Goal: Complete application form

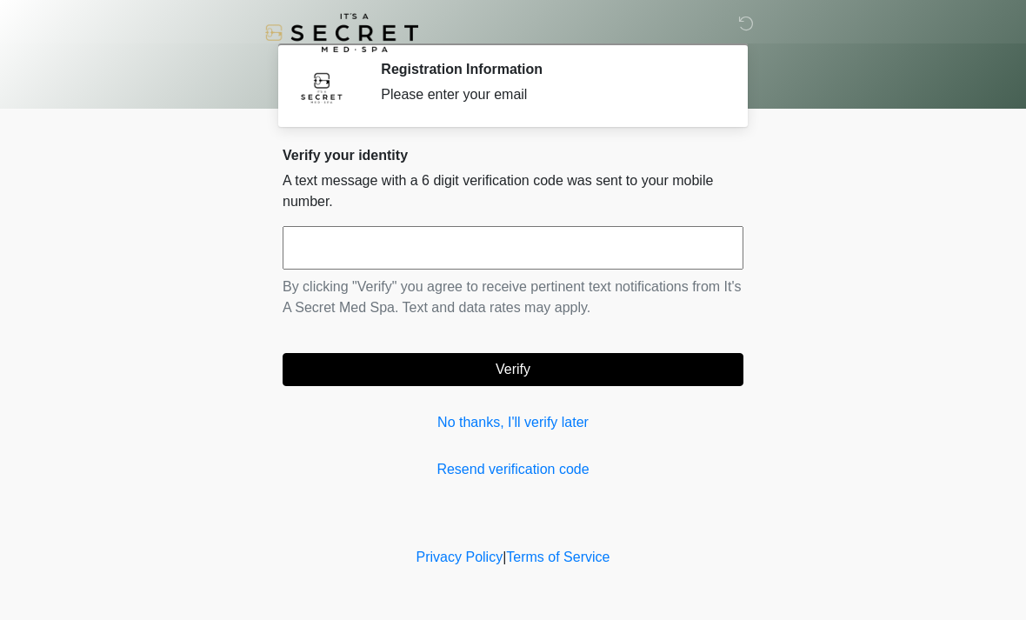
click at [501, 262] on input "text" at bounding box center [513, 247] width 461 height 43
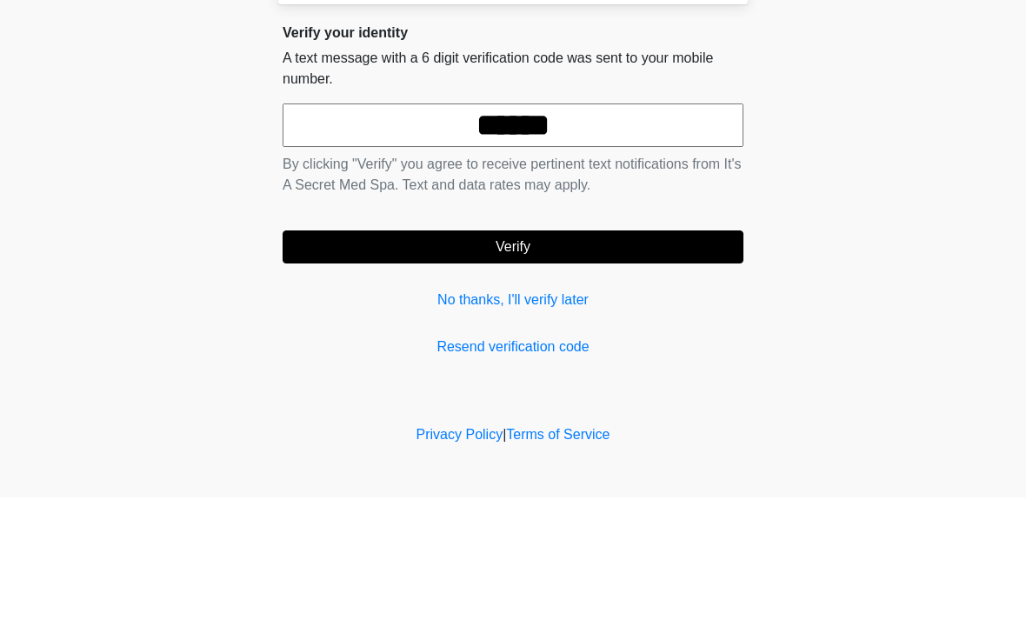
type input "******"
click at [624, 353] on button "Verify" at bounding box center [513, 369] width 461 height 33
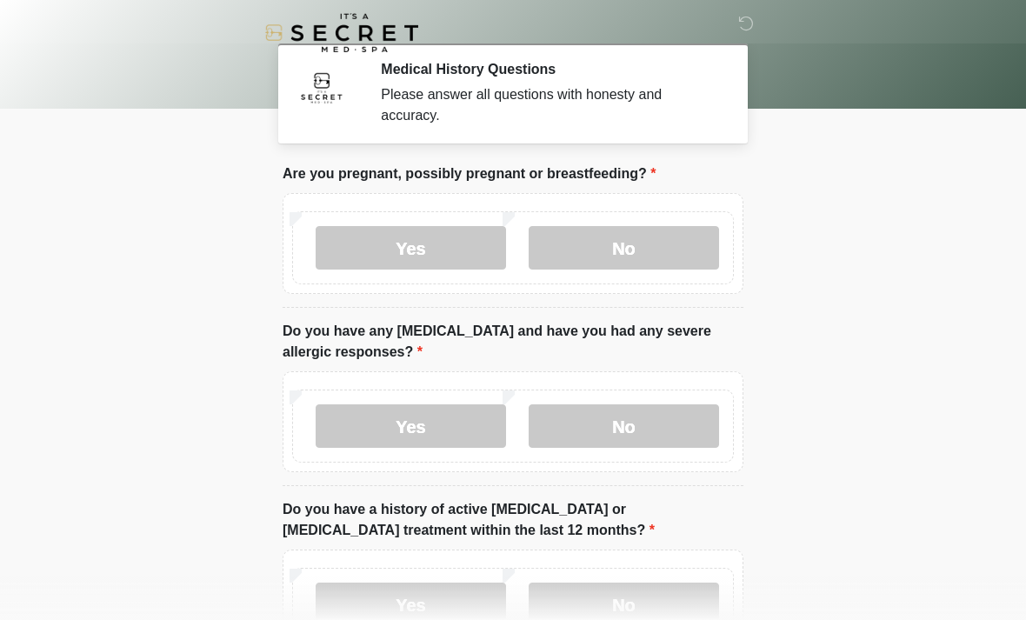
click at [646, 259] on label "No" at bounding box center [624, 247] width 190 height 43
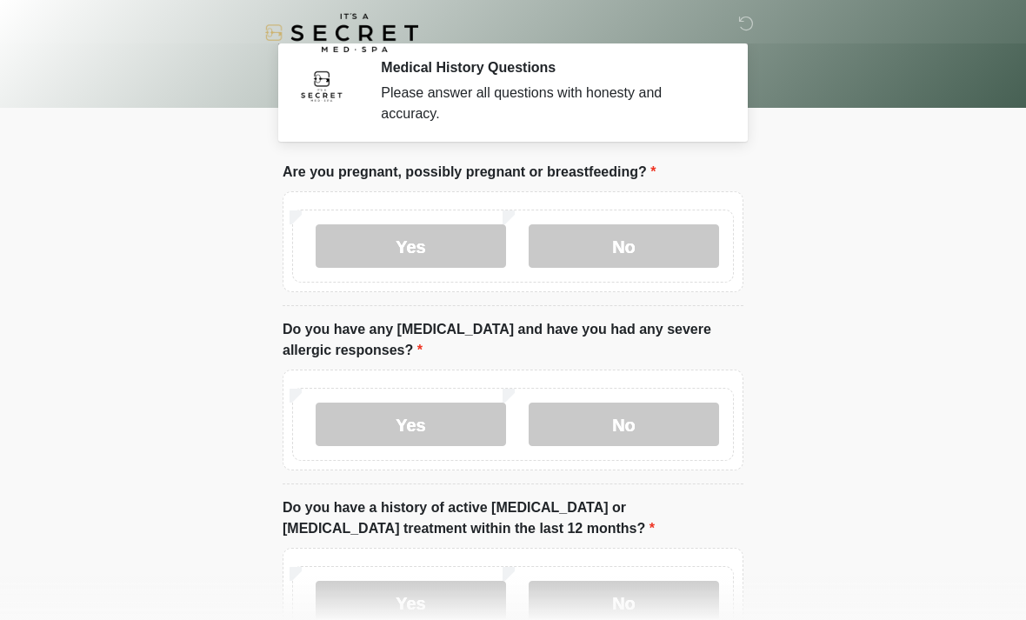
scroll to position [9, 0]
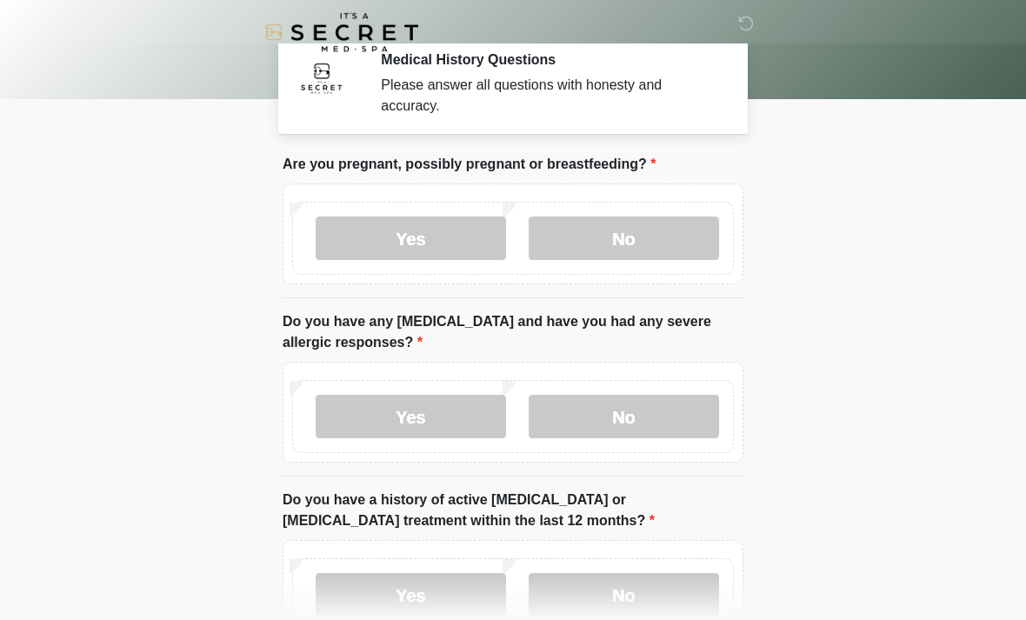
click at [632, 415] on label "No" at bounding box center [624, 417] width 190 height 43
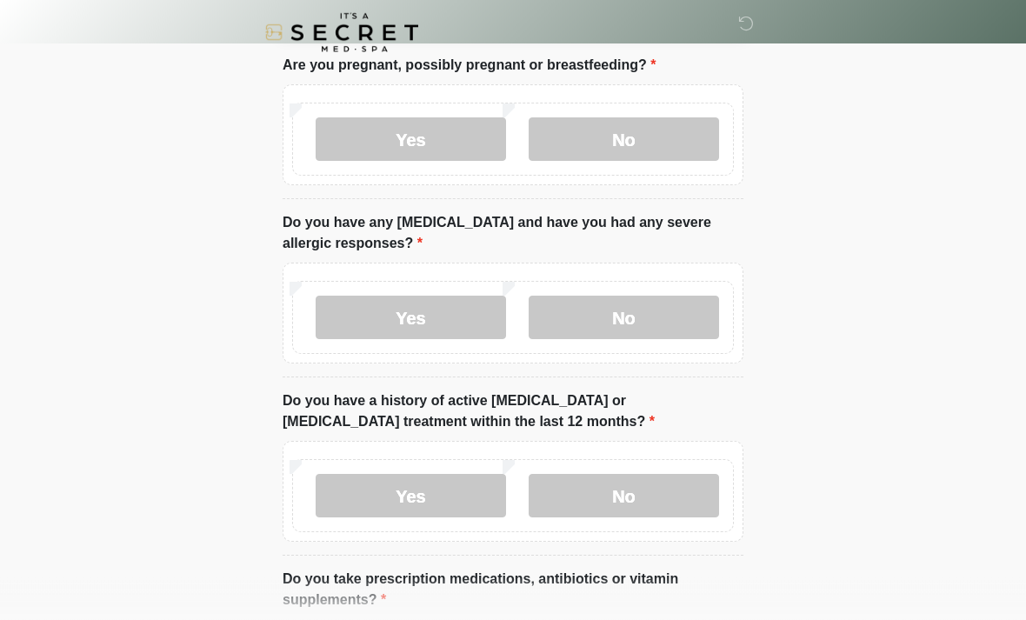
scroll to position [230, 0]
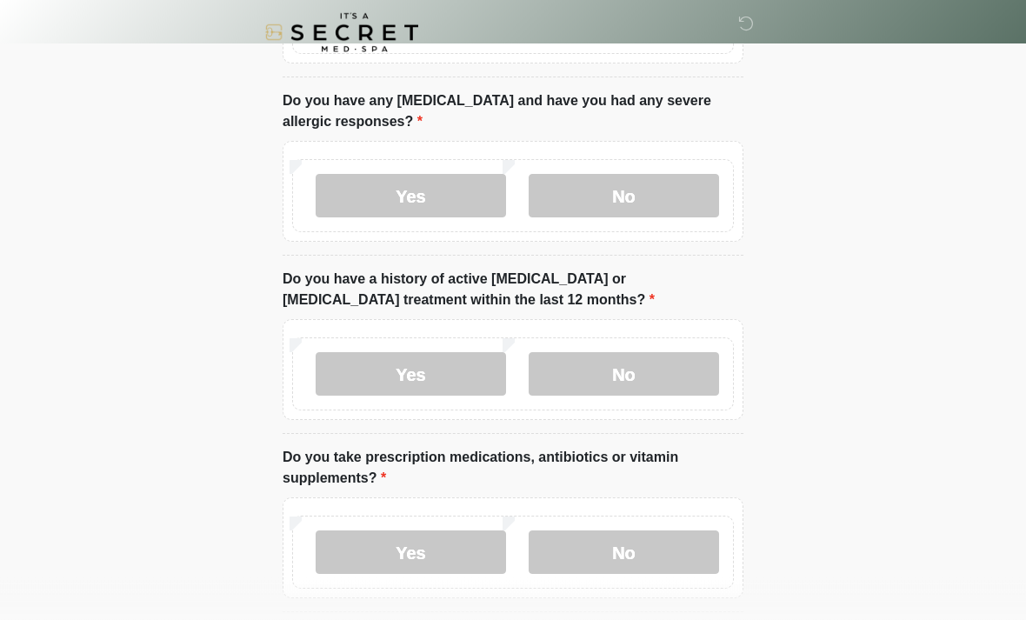
click at [627, 367] on label "No" at bounding box center [624, 374] width 190 height 43
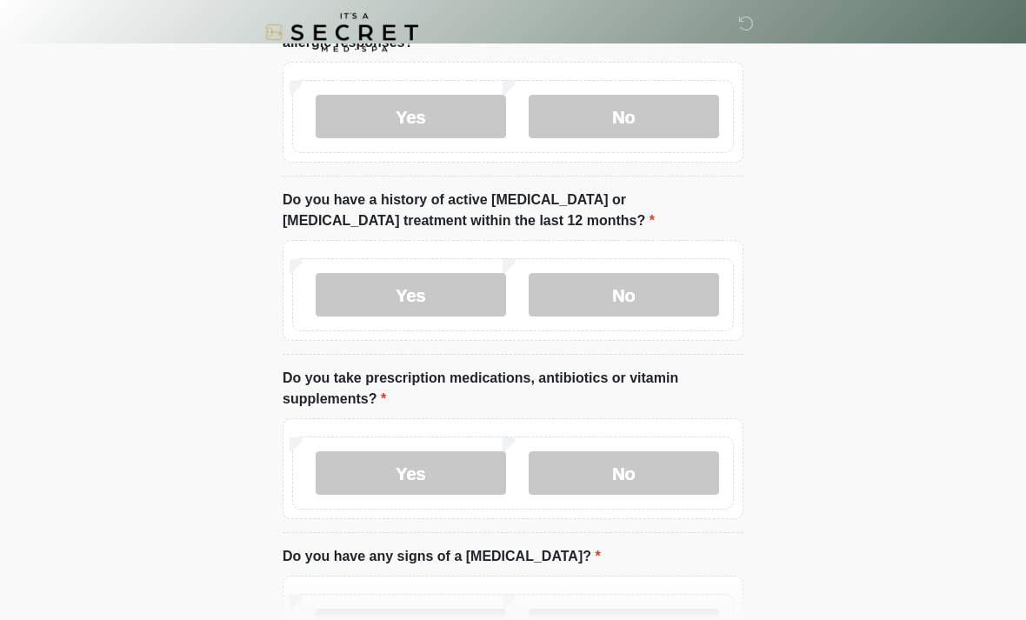
scroll to position [311, 0]
click at [447, 483] on label "Yes" at bounding box center [411, 472] width 190 height 43
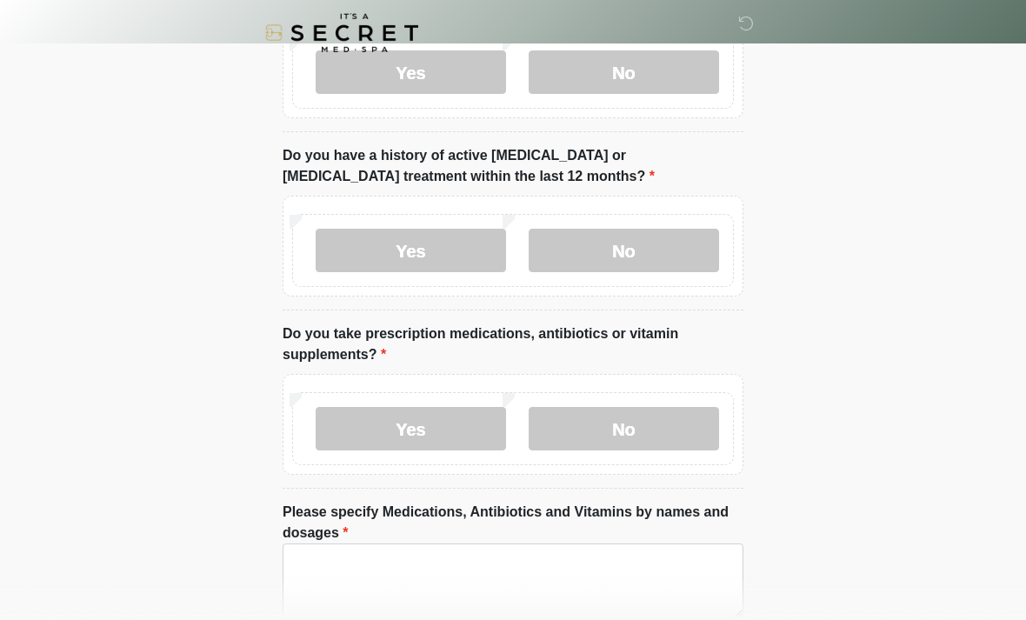
scroll to position [416, 0]
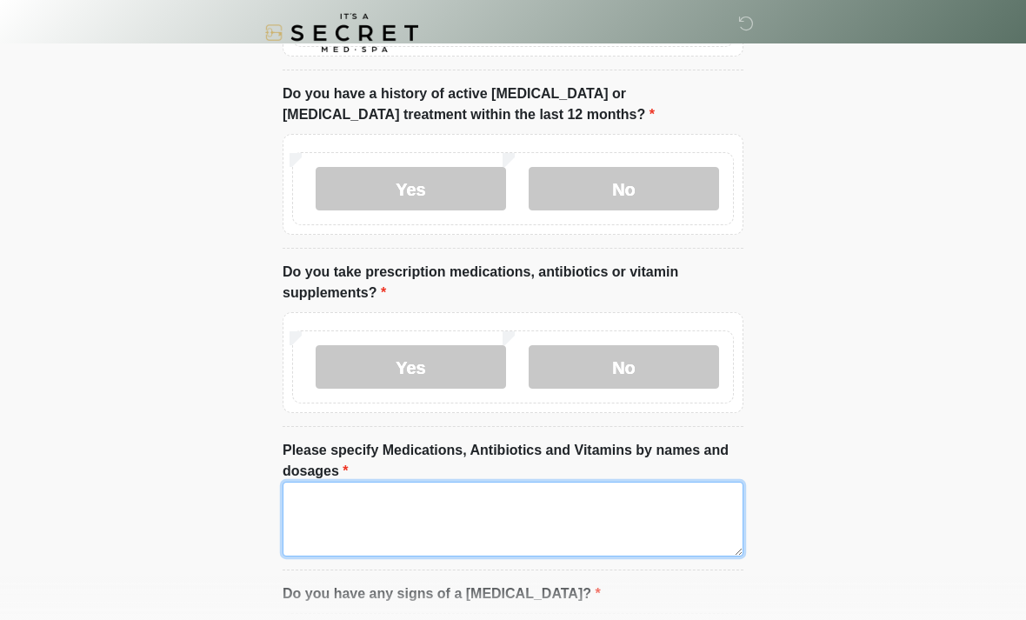
click at [492, 504] on textarea "Please specify Medications, Antibiotics and Vitamins by names and dosages" at bounding box center [513, 519] width 461 height 75
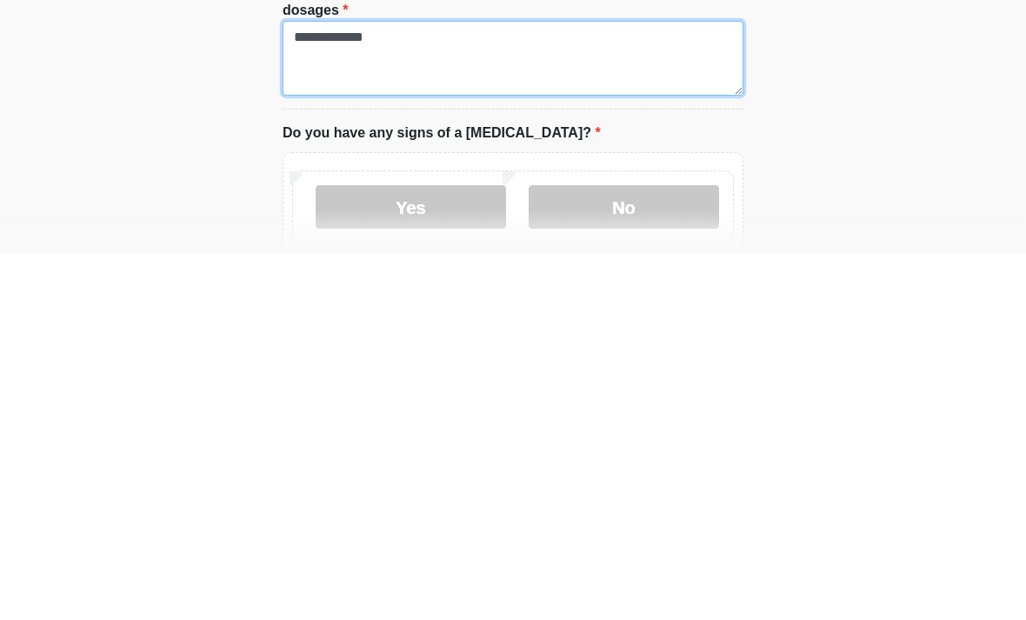
scroll to position [511, 0]
type textarea "**********"
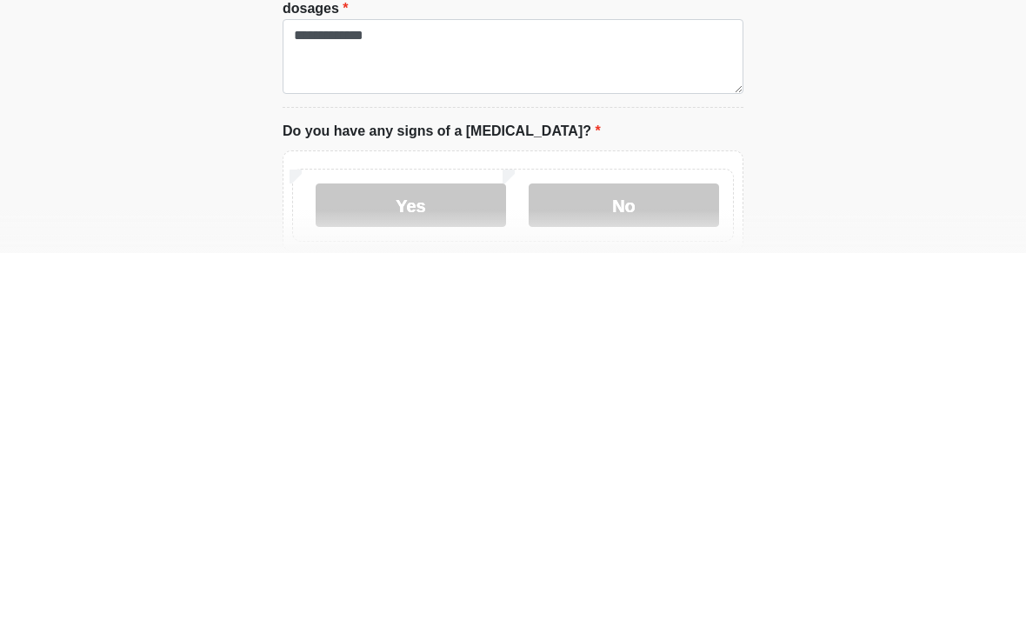
click at [658, 551] on label "No" at bounding box center [624, 572] width 190 height 43
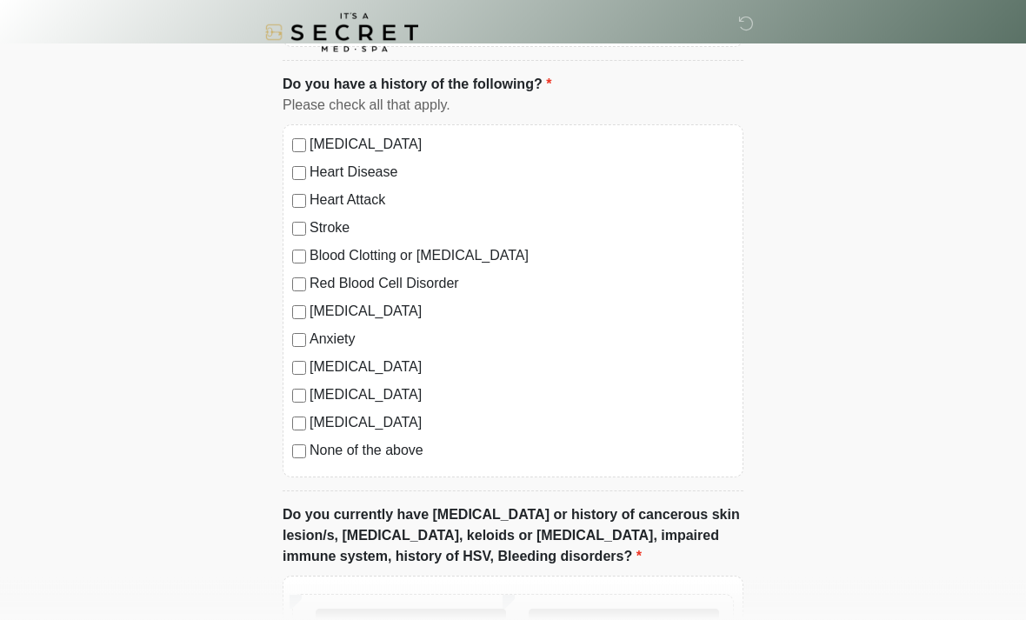
scroll to position [1082, 0]
click at [312, 446] on label "None of the above" at bounding box center [522, 451] width 424 height 21
click at [304, 330] on div "Anxiety" at bounding box center [513, 340] width 442 height 21
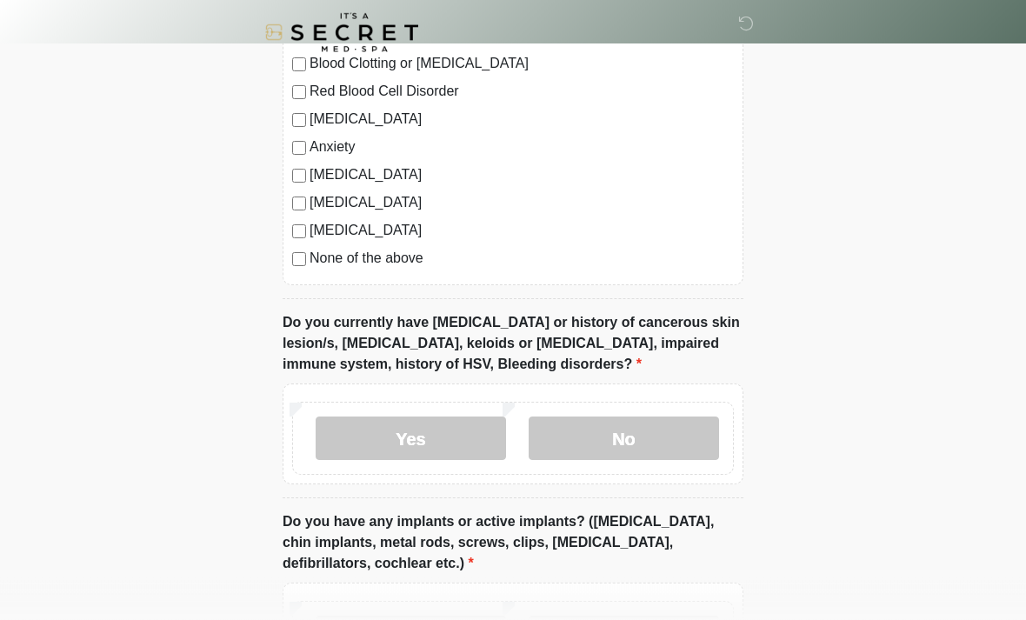
scroll to position [1273, 0]
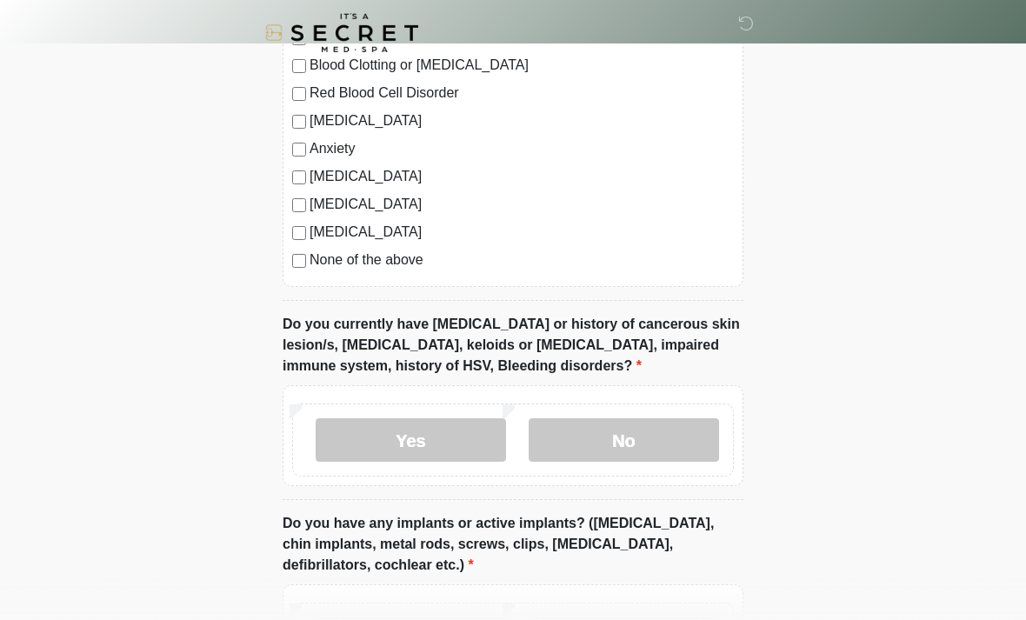
click at [648, 442] on label "No" at bounding box center [624, 439] width 190 height 43
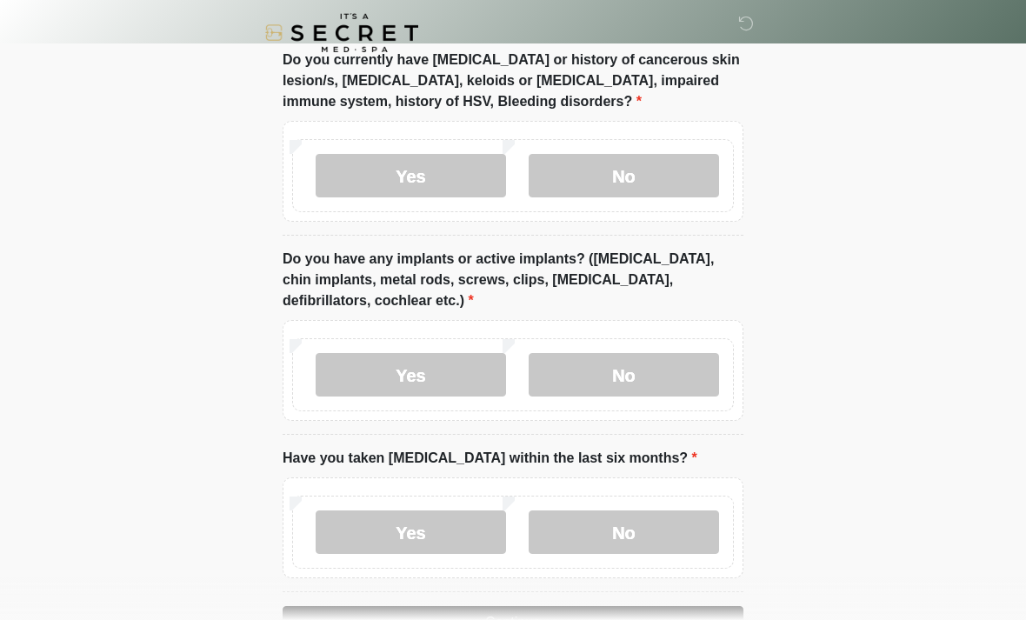
scroll to position [1539, 0]
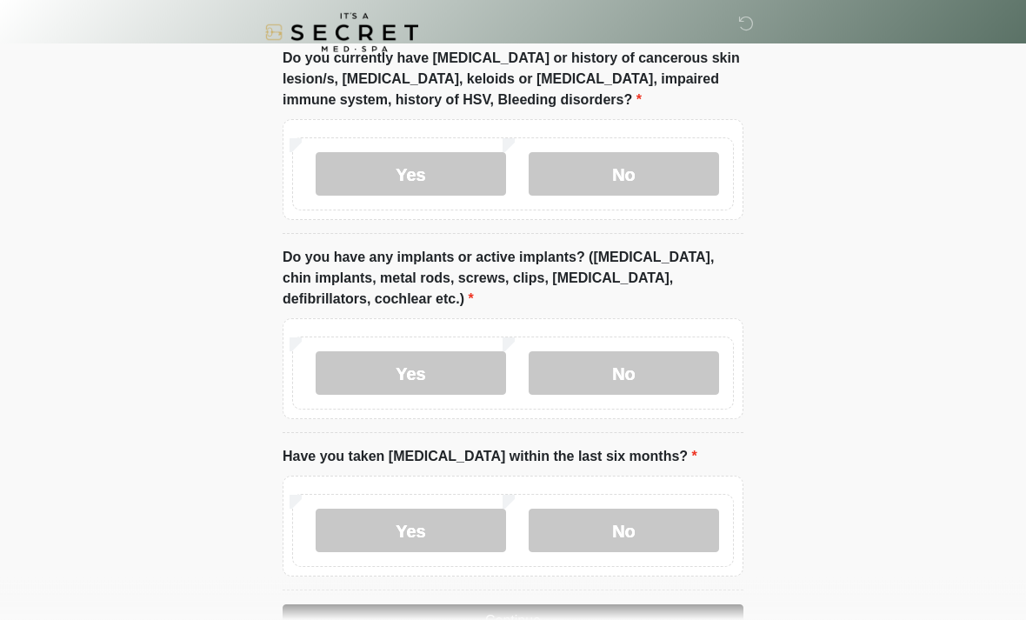
click at [665, 372] on label "No" at bounding box center [624, 373] width 190 height 43
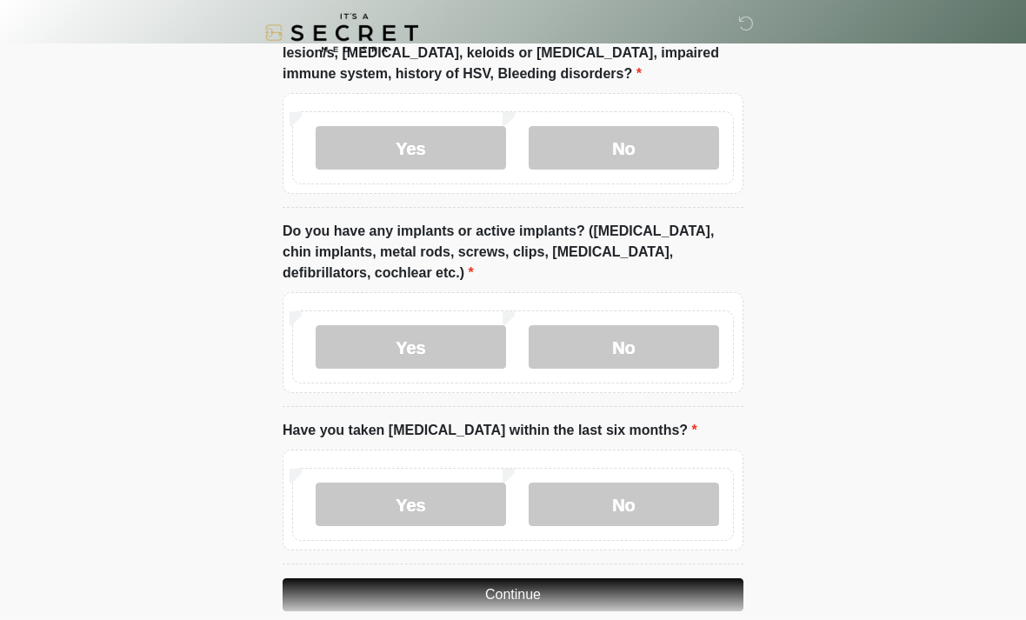
scroll to position [1591, 0]
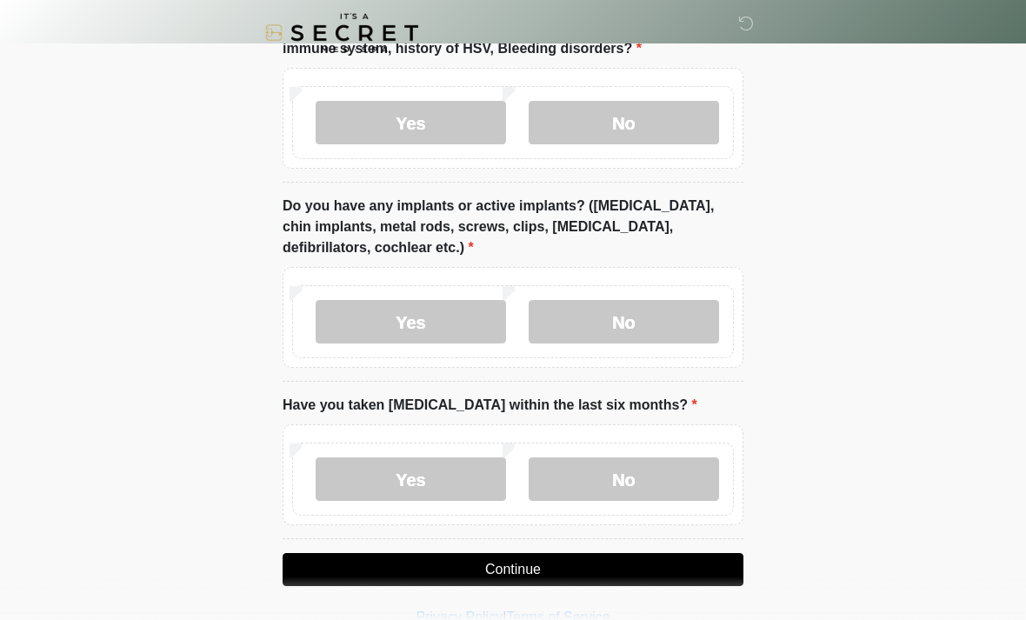
click at [652, 480] on label "No" at bounding box center [624, 478] width 190 height 43
click at [617, 560] on button "Continue" at bounding box center [513, 569] width 461 height 33
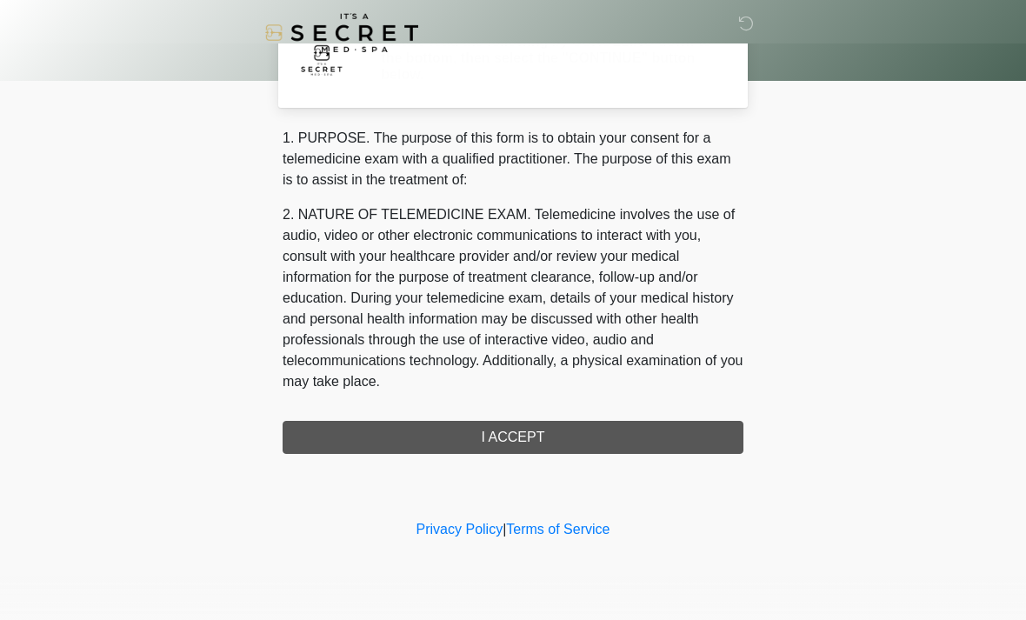
scroll to position [0, 0]
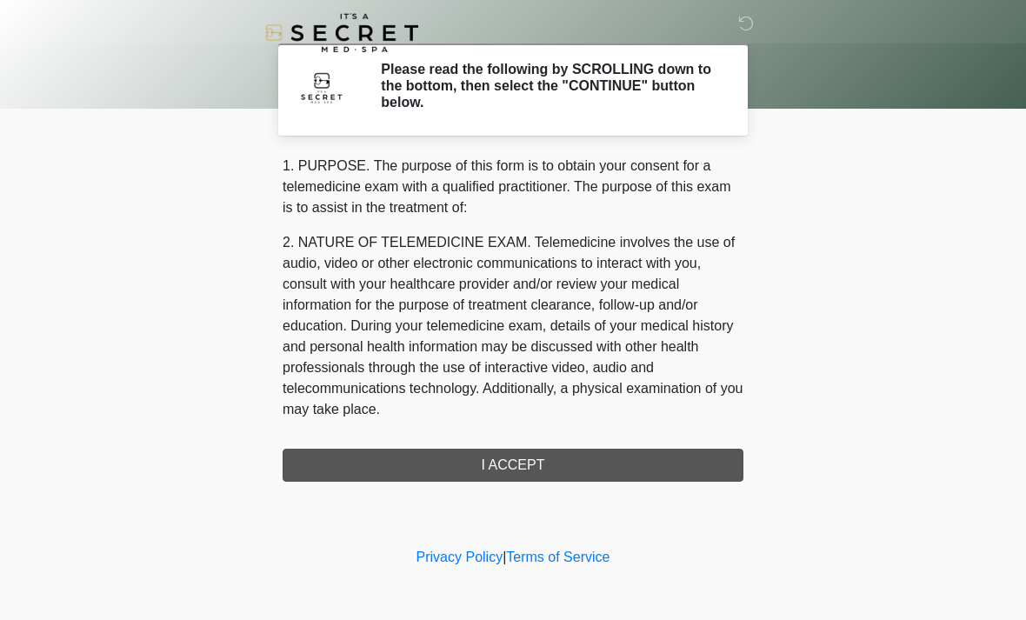
click at [640, 464] on div "1. PURPOSE. The purpose of this form is to obtain your consent for a telemedici…" at bounding box center [513, 319] width 461 height 326
click at [597, 466] on div "1. PURPOSE. The purpose of this form is to obtain your consent for a telemedici…" at bounding box center [513, 319] width 461 height 326
click at [530, 471] on div "1. PURPOSE. The purpose of this form is to obtain your consent for a telemedici…" at bounding box center [513, 319] width 461 height 326
click at [504, 471] on div "1. PURPOSE. The purpose of this form is to obtain your consent for a telemedici…" at bounding box center [513, 319] width 461 height 326
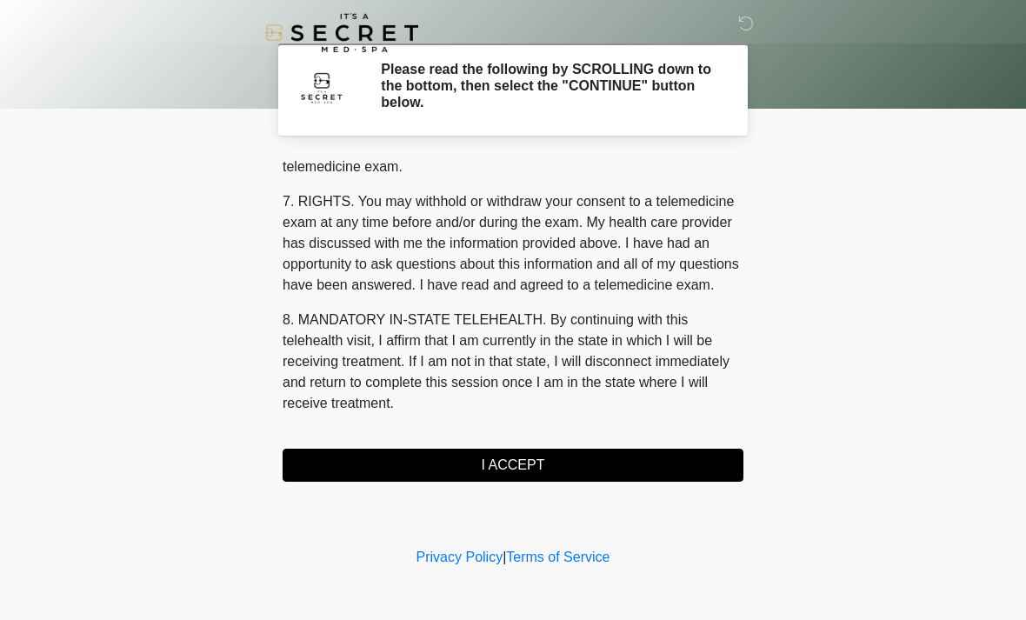
scroll to position [737, 0]
click at [544, 464] on button "I ACCEPT" at bounding box center [513, 465] width 461 height 33
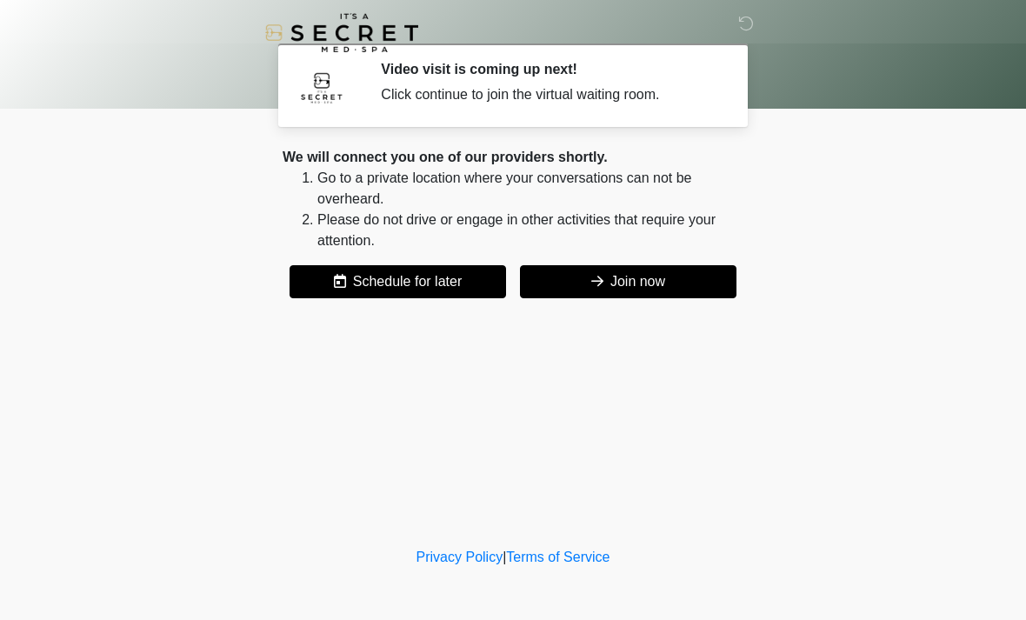
click at [640, 287] on button "Join now" at bounding box center [628, 281] width 217 height 33
